Goal: Task Accomplishment & Management: Use online tool/utility

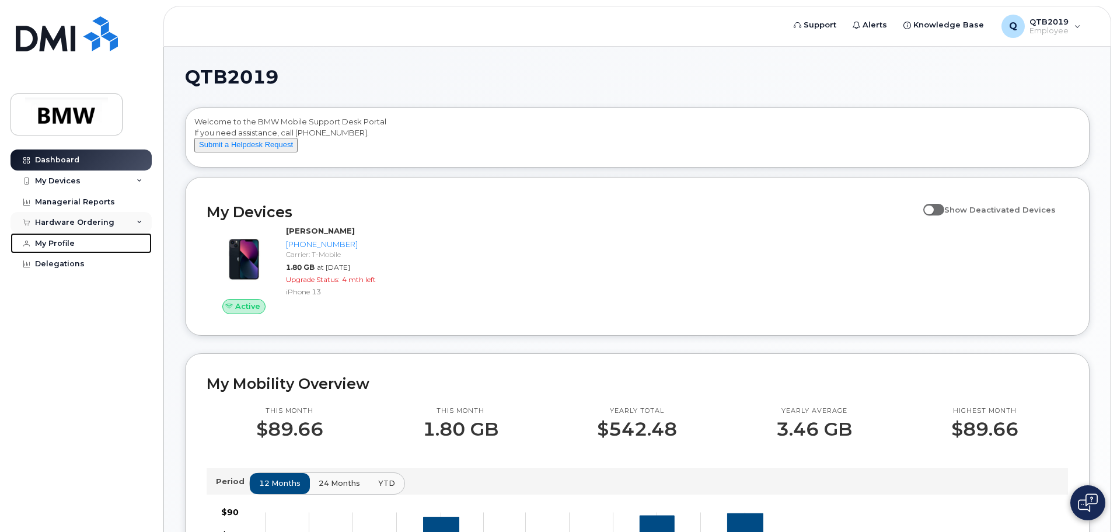
click at [34, 238] on link "My Profile" at bounding box center [81, 243] width 141 height 21
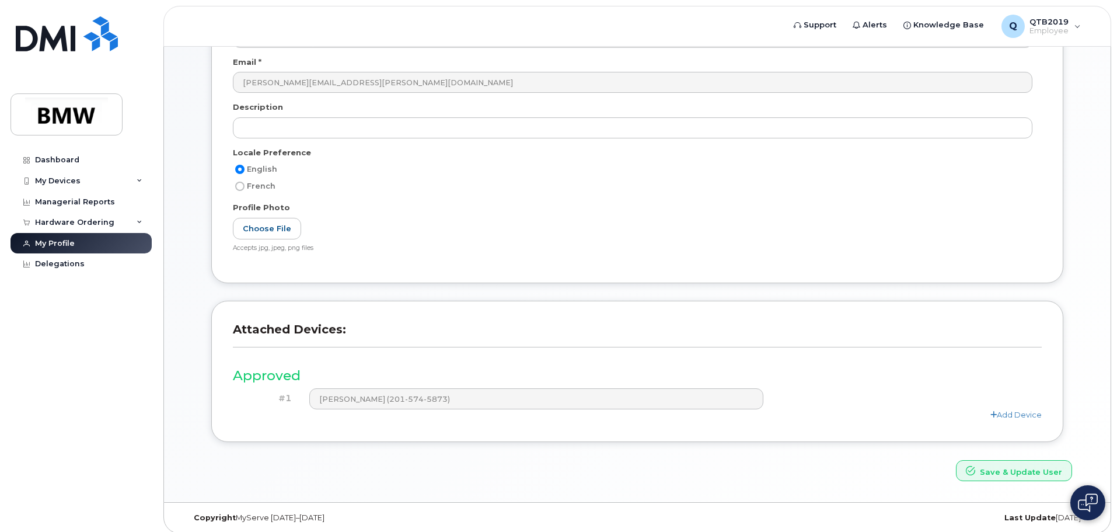
scroll to position [221, 0]
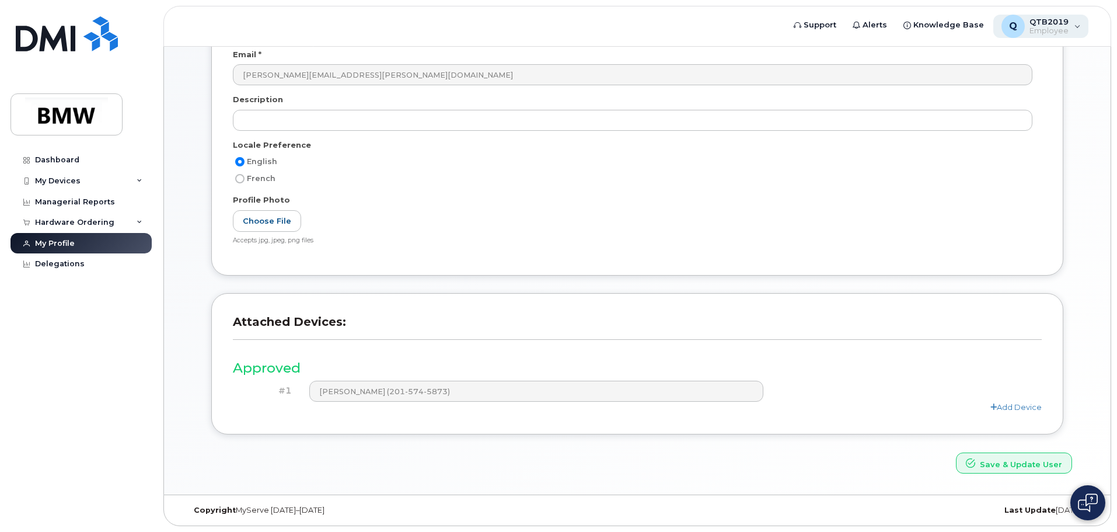
click at [1031, 27] on span "Employee" at bounding box center [1049, 30] width 39 height 9
click at [355, 170] on div "English French" at bounding box center [637, 170] width 809 height 31
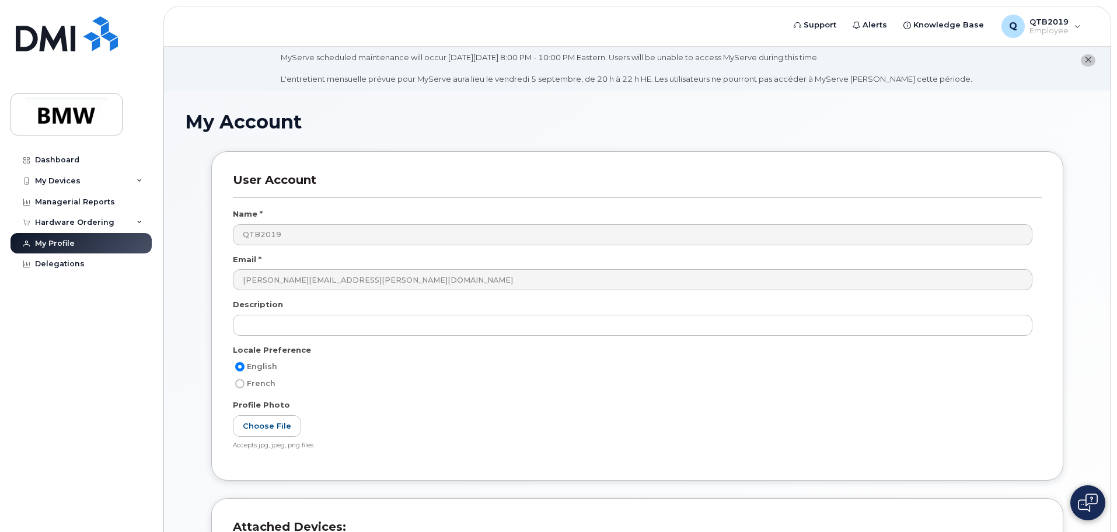
scroll to position [0, 0]
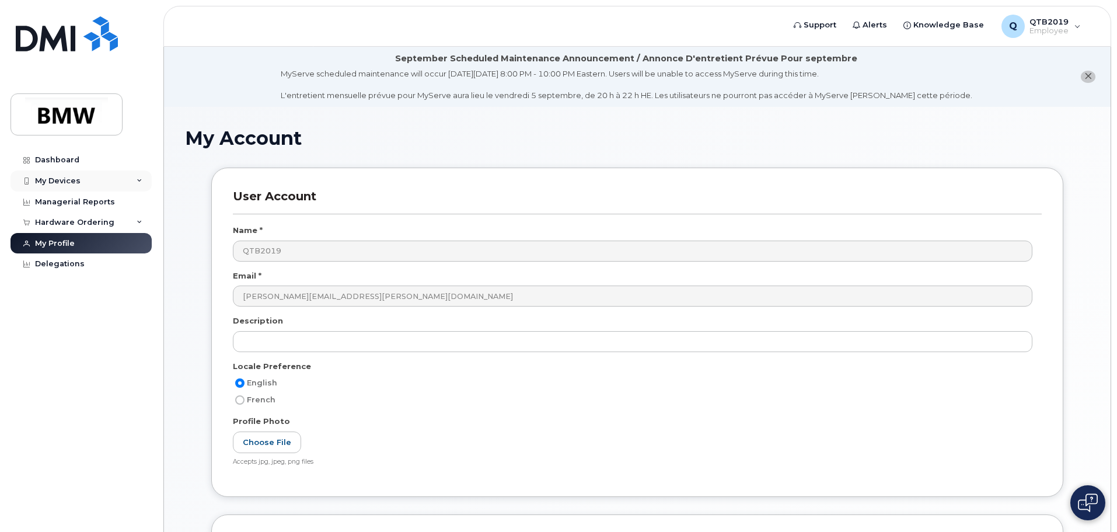
click at [86, 180] on div "My Devices" at bounding box center [81, 180] width 141 height 21
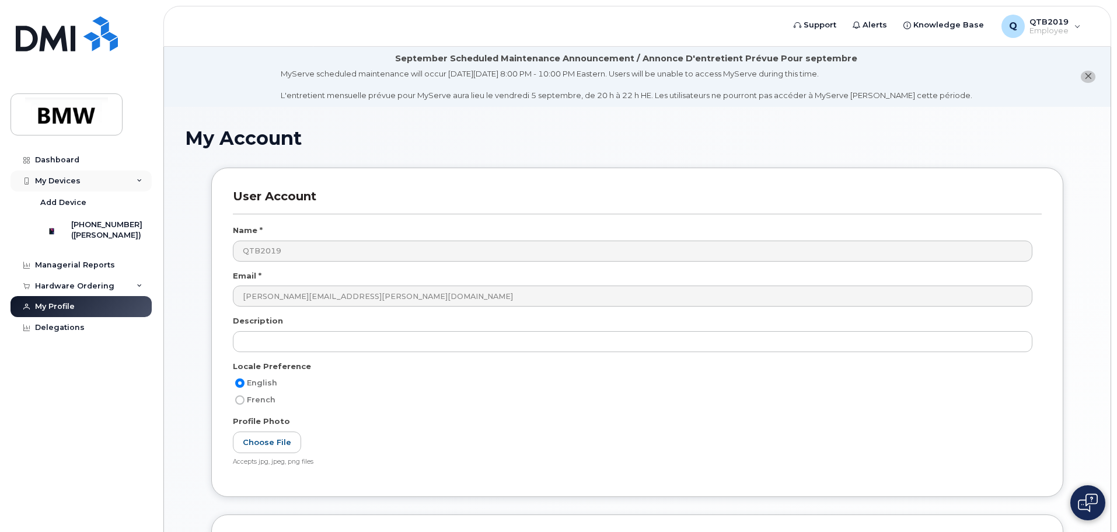
click at [86, 181] on div "My Devices" at bounding box center [81, 180] width 141 height 21
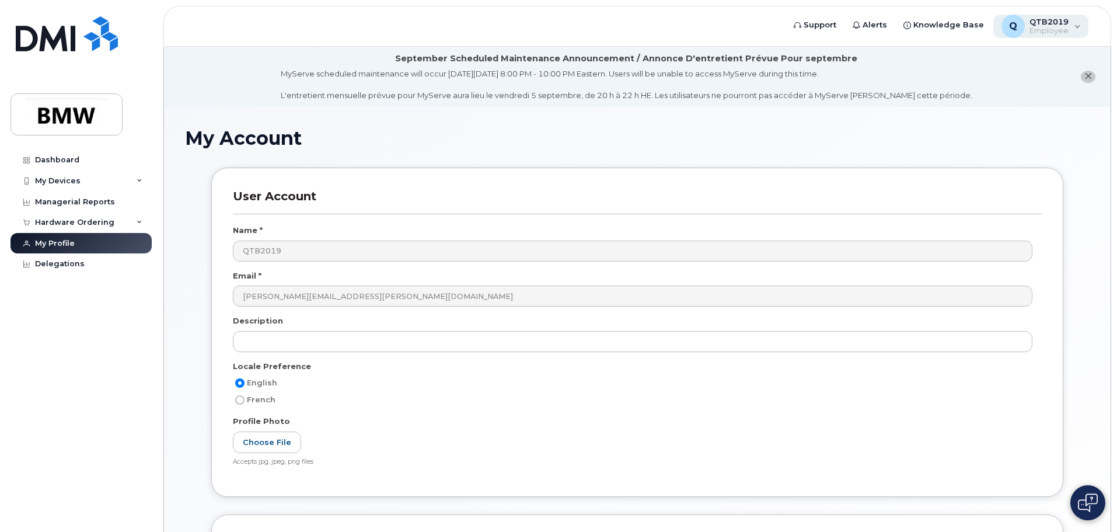
click at [1072, 29] on div "Q QTB2019 Employee" at bounding box center [1041, 26] width 96 height 23
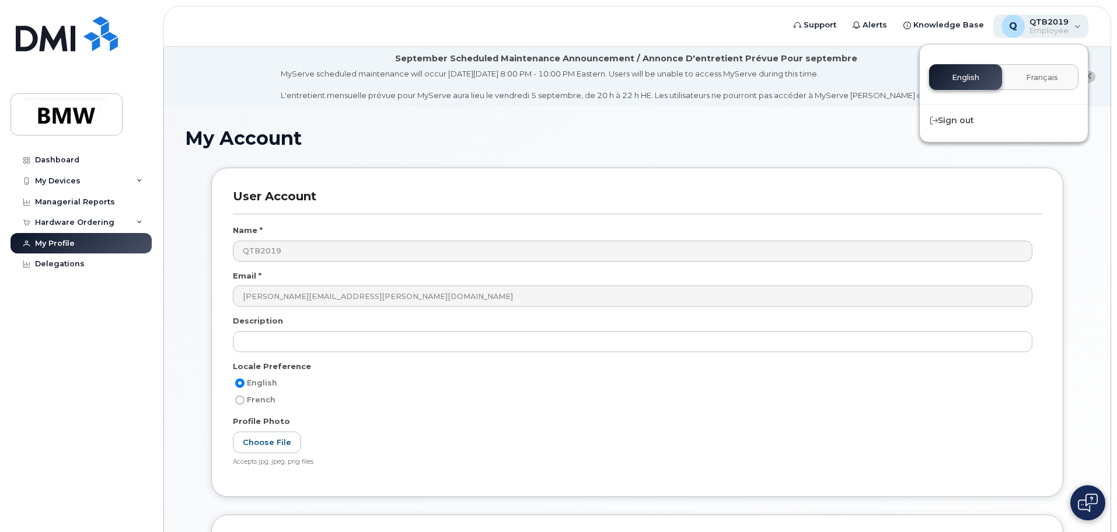
click at [1073, 29] on div "Q QTB2019 Employee" at bounding box center [1041, 26] width 96 height 23
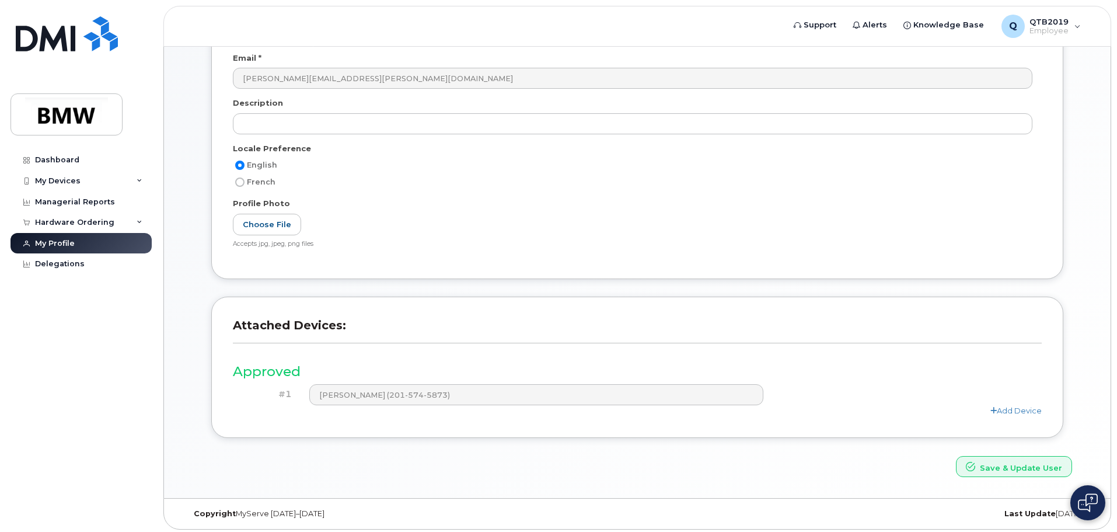
scroll to position [221, 0]
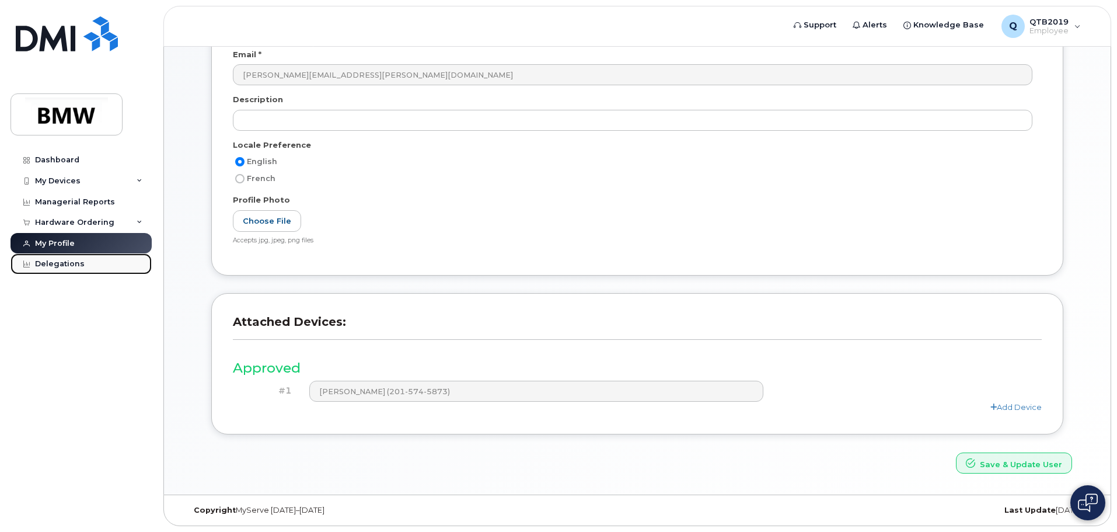
click at [48, 264] on div "Delegations" at bounding box center [60, 263] width 50 height 9
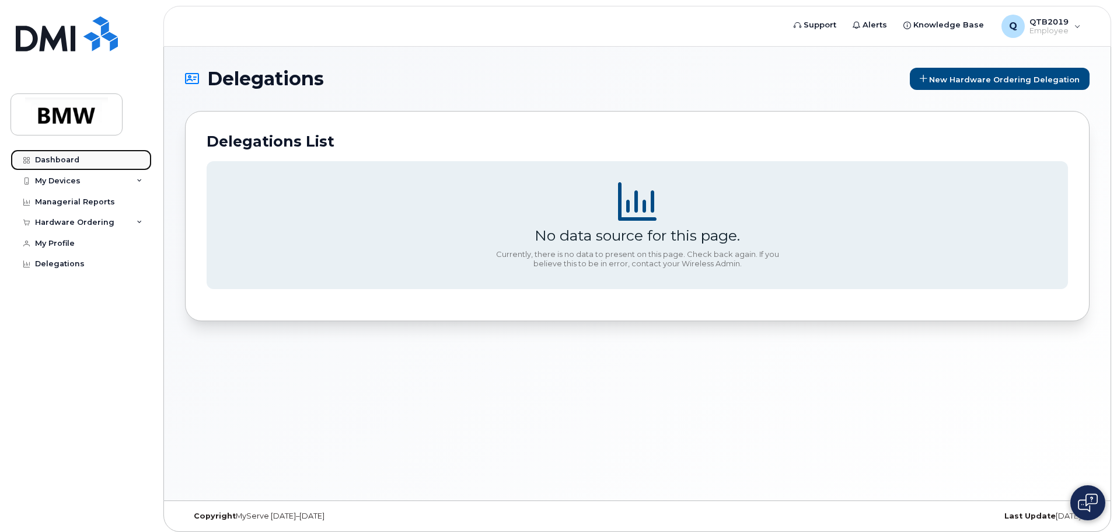
click at [64, 159] on div "Dashboard" at bounding box center [57, 159] width 44 height 9
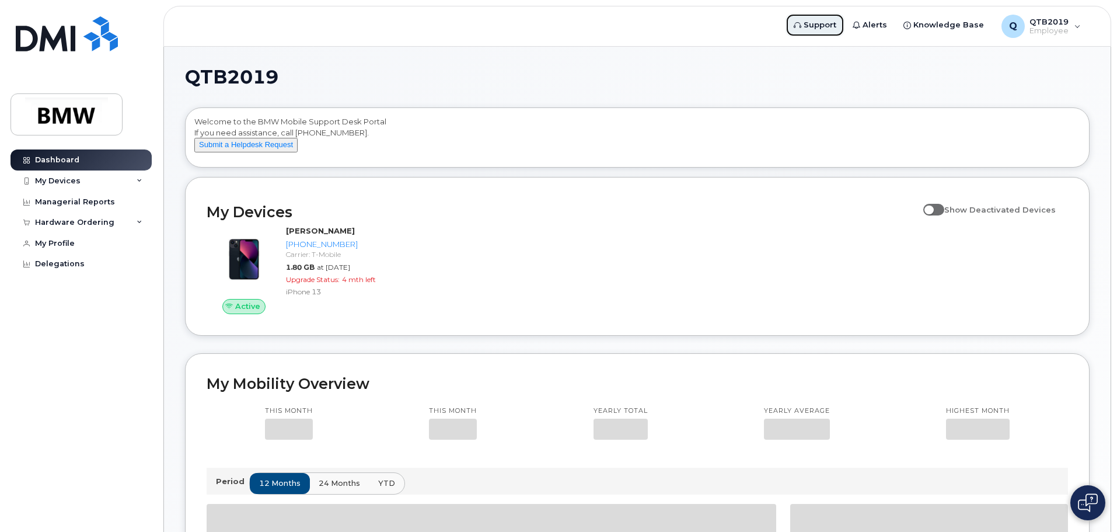
click at [835, 29] on span "Support" at bounding box center [820, 25] width 33 height 12
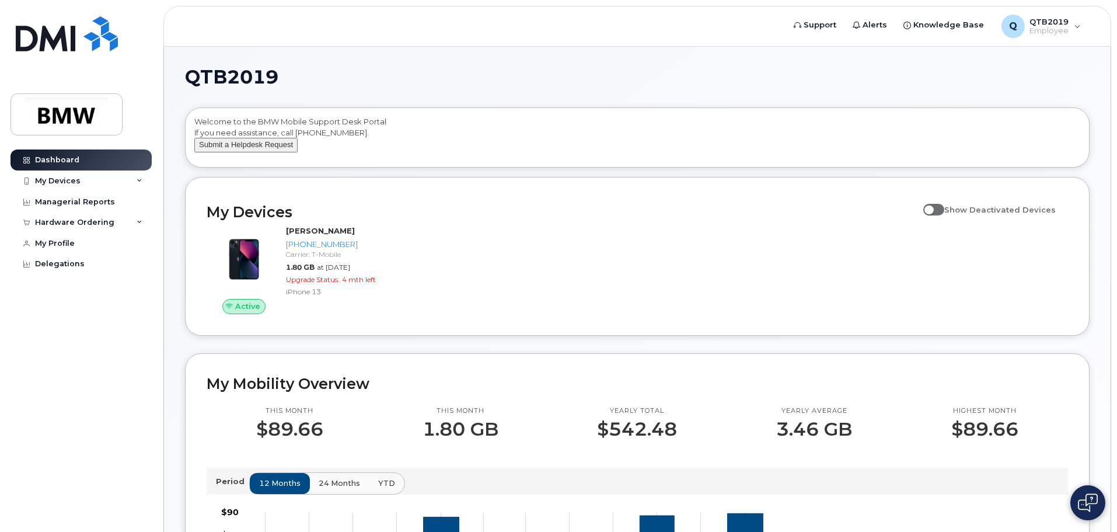
click at [238, 152] on button "Submit a Helpdesk Request" at bounding box center [245, 145] width 103 height 15
